Goal: Check status

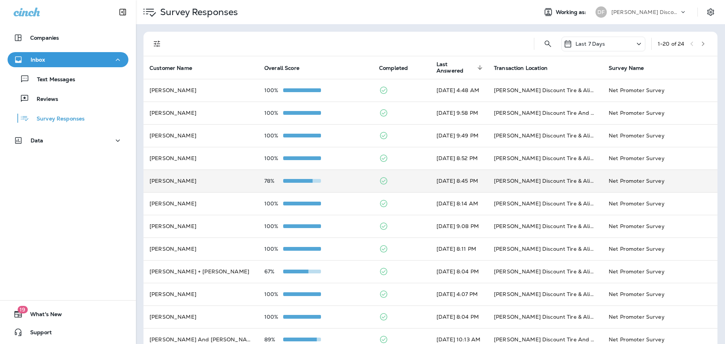
click at [283, 184] on td "78%" at bounding box center [315, 181] width 115 height 23
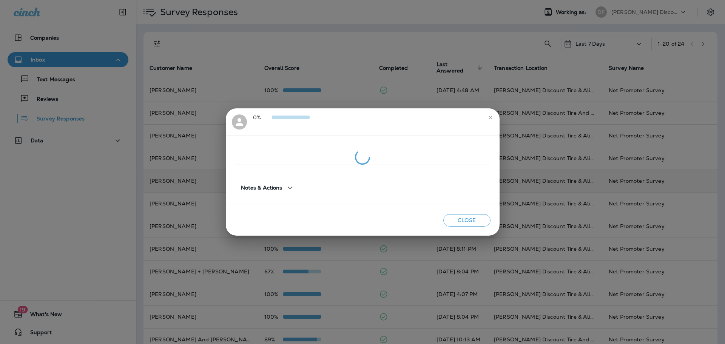
click at [283, 184] on div "Notes & Actions" at bounding box center [268, 187] width 54 height 9
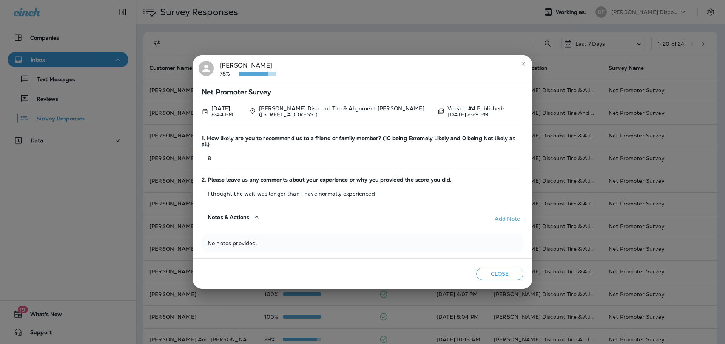
click at [496, 273] on button "Close" at bounding box center [499, 274] width 47 height 12
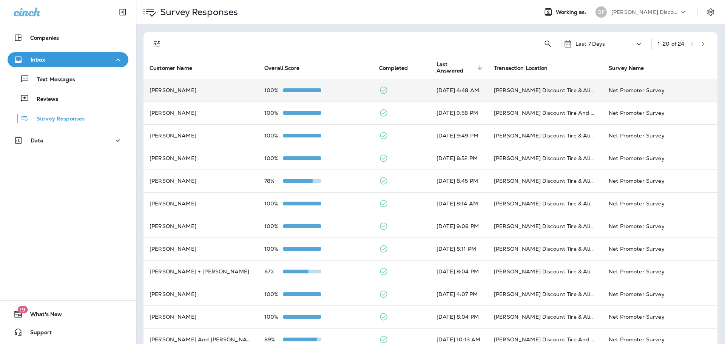
click at [292, 88] on div at bounding box center [302, 90] width 38 height 6
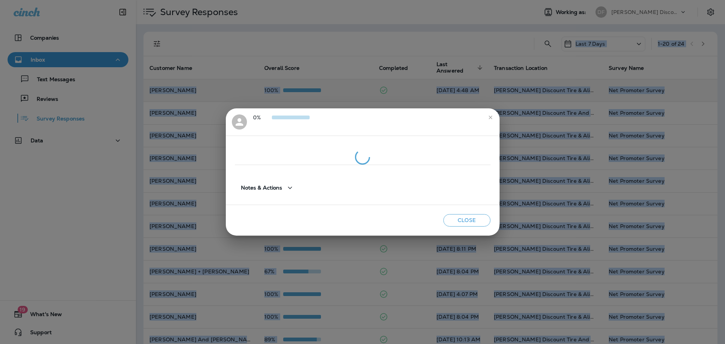
click at [292, 88] on div "0% Notes & Actions Close" at bounding box center [362, 172] width 725 height 344
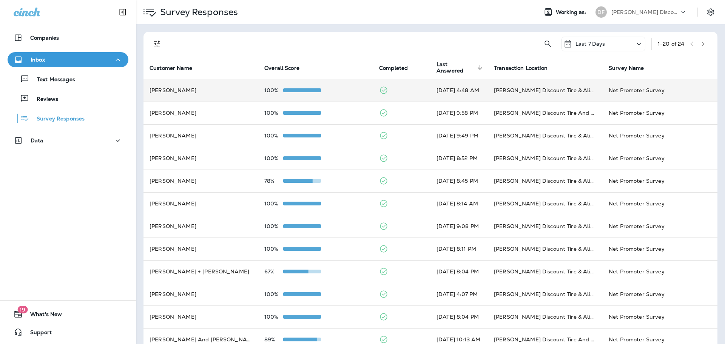
click at [292, 88] on div at bounding box center [302, 90] width 38 height 6
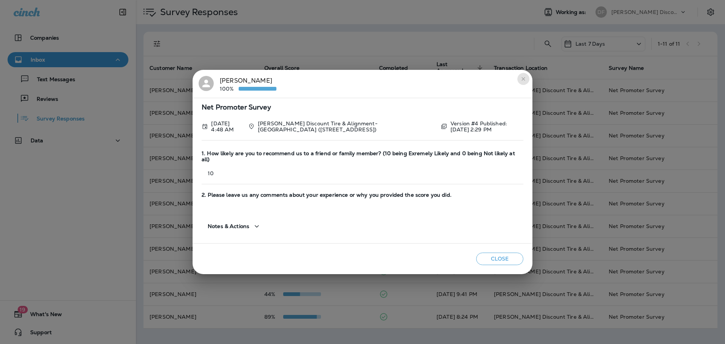
click at [523, 80] on icon "close" at bounding box center [523, 79] width 6 height 6
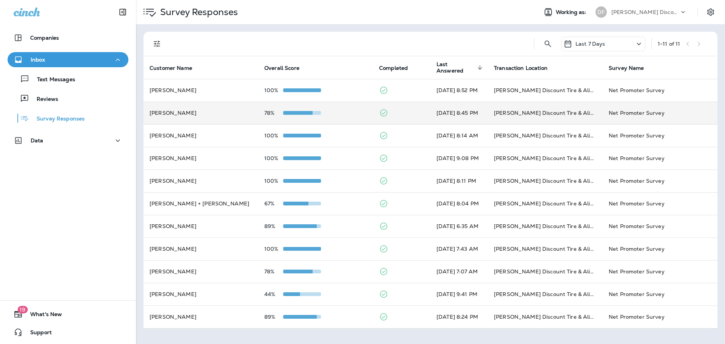
click at [291, 114] on span at bounding box center [294, 113] width 38 height 4
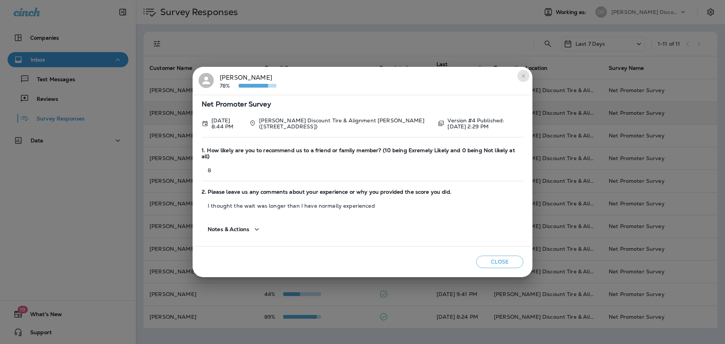
click at [522, 79] on icon "close" at bounding box center [523, 76] width 6 height 6
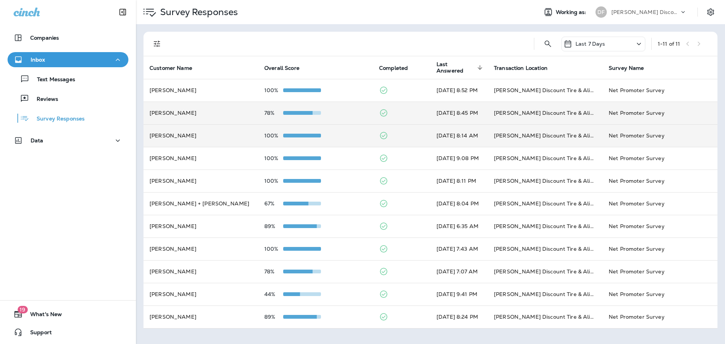
click at [298, 137] on span at bounding box center [302, 136] width 38 height 4
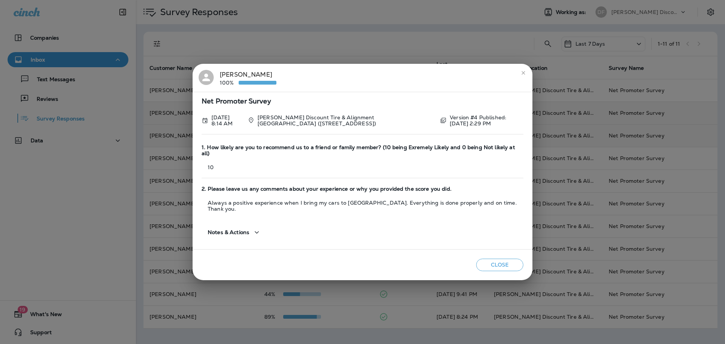
click at [522, 76] on icon "close" at bounding box center [523, 73] width 6 height 6
